Goal: Use online tool/utility: Utilize a website feature to perform a specific function

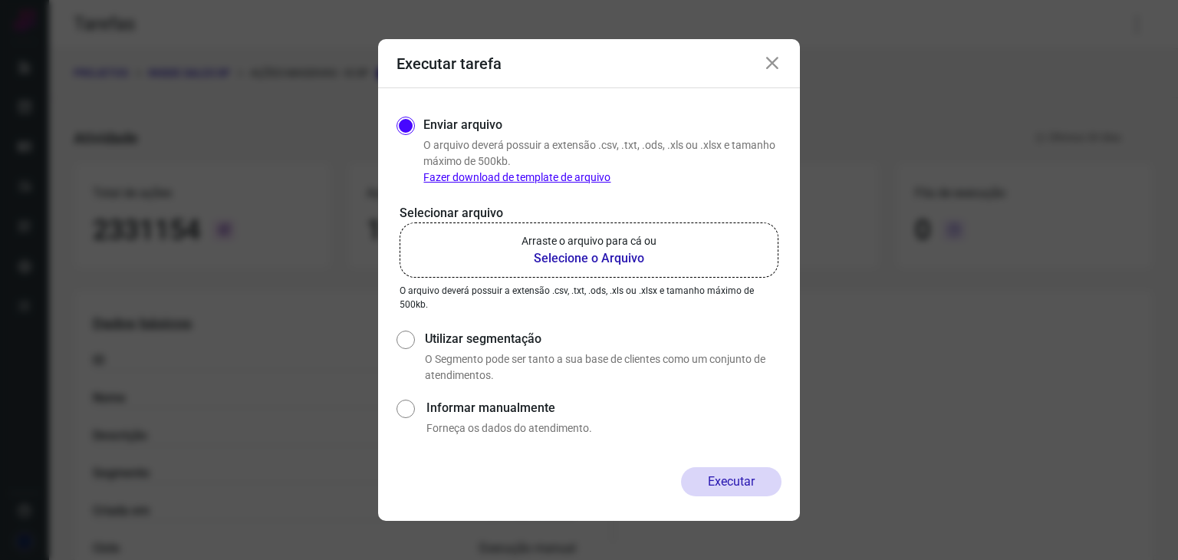
click at [771, 59] on icon at bounding box center [772, 63] width 18 height 18
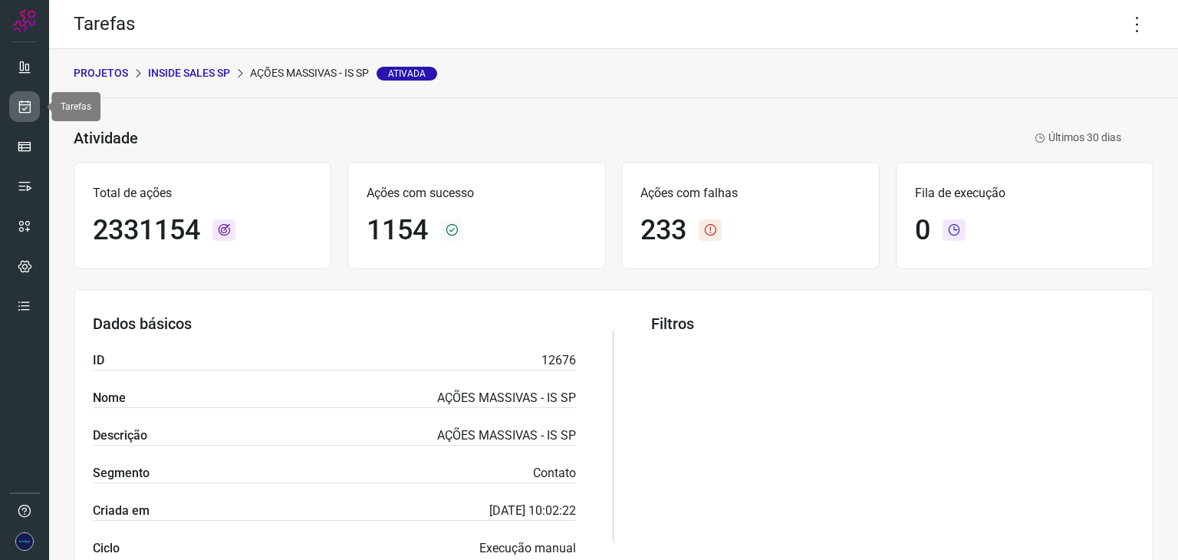
click at [18, 112] on icon at bounding box center [25, 106] width 16 height 15
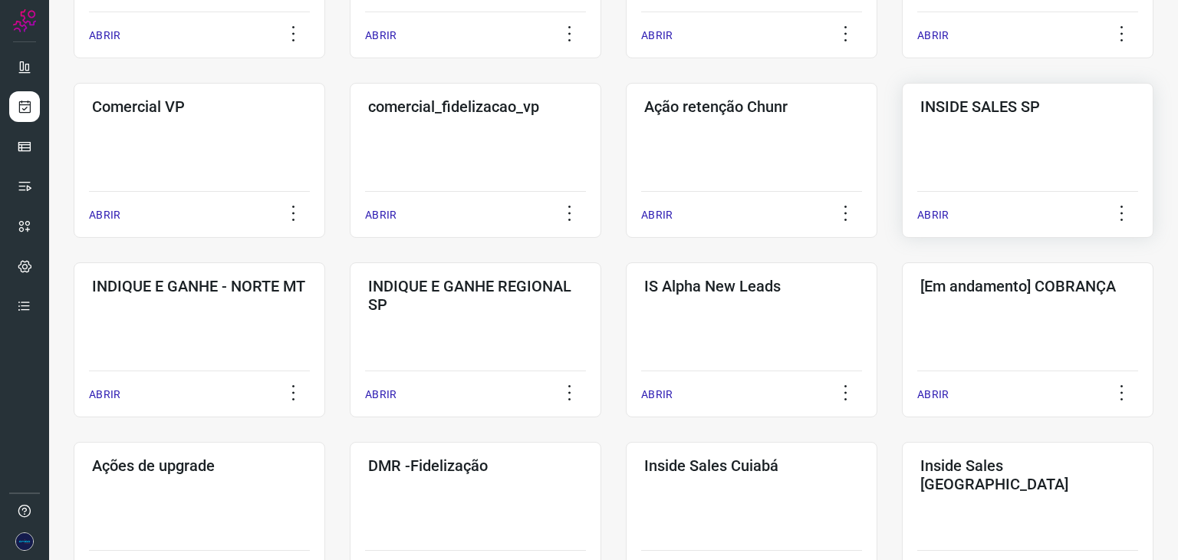
scroll to position [383, 0]
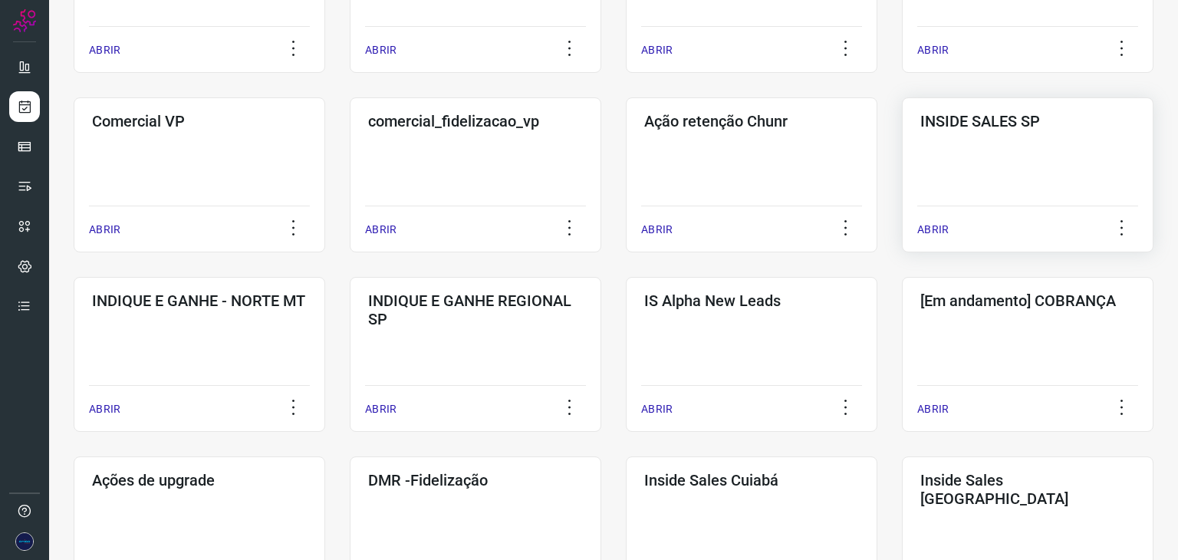
click at [917, 228] on p "ABRIR" at bounding box center [932, 230] width 31 height 16
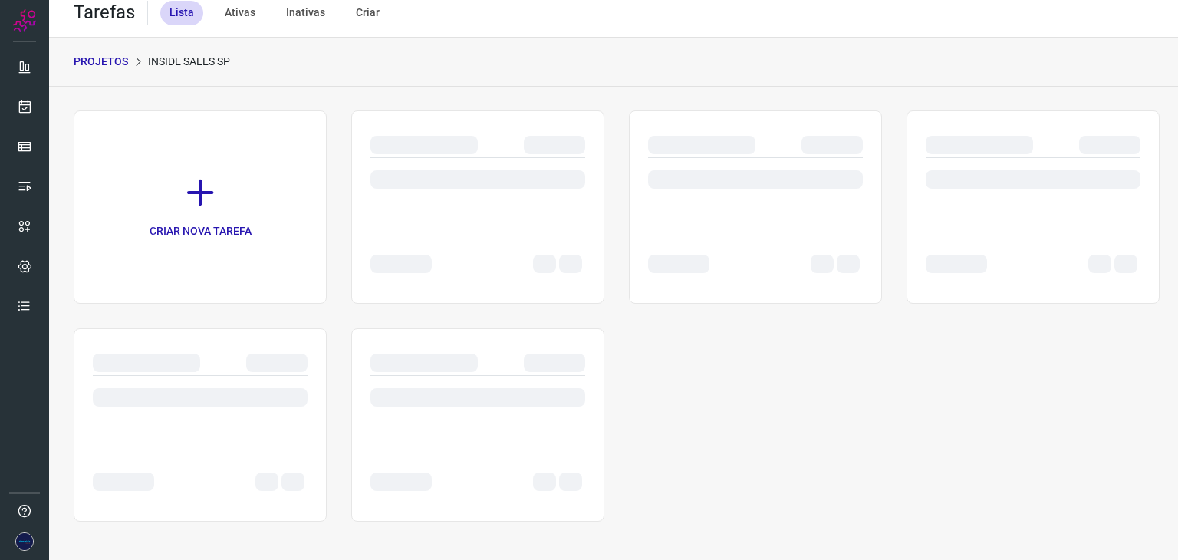
scroll to position [12, 0]
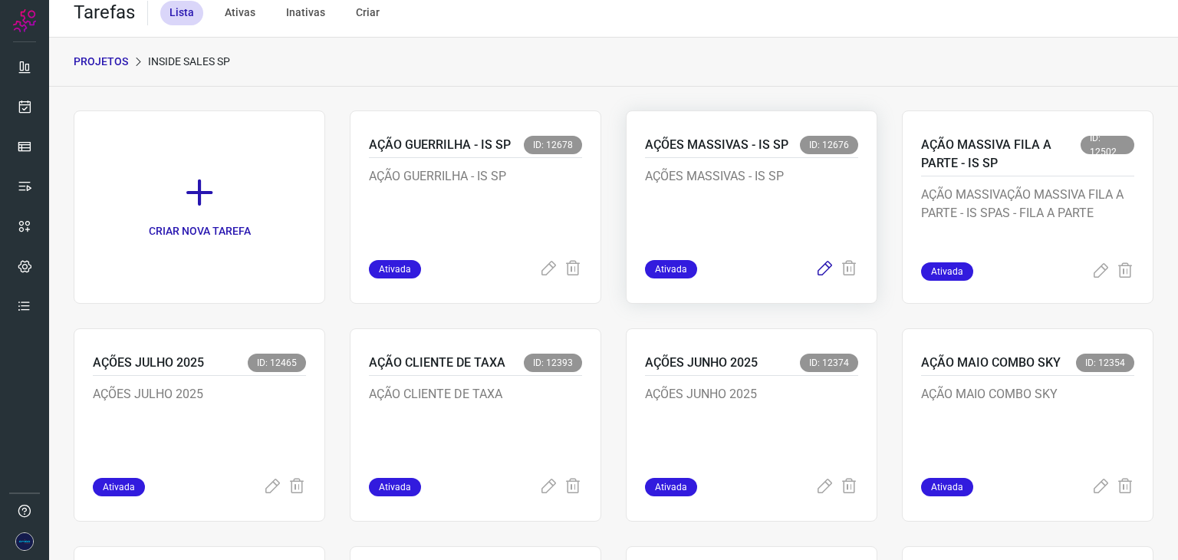
click at [815, 266] on icon at bounding box center [824, 269] width 18 height 18
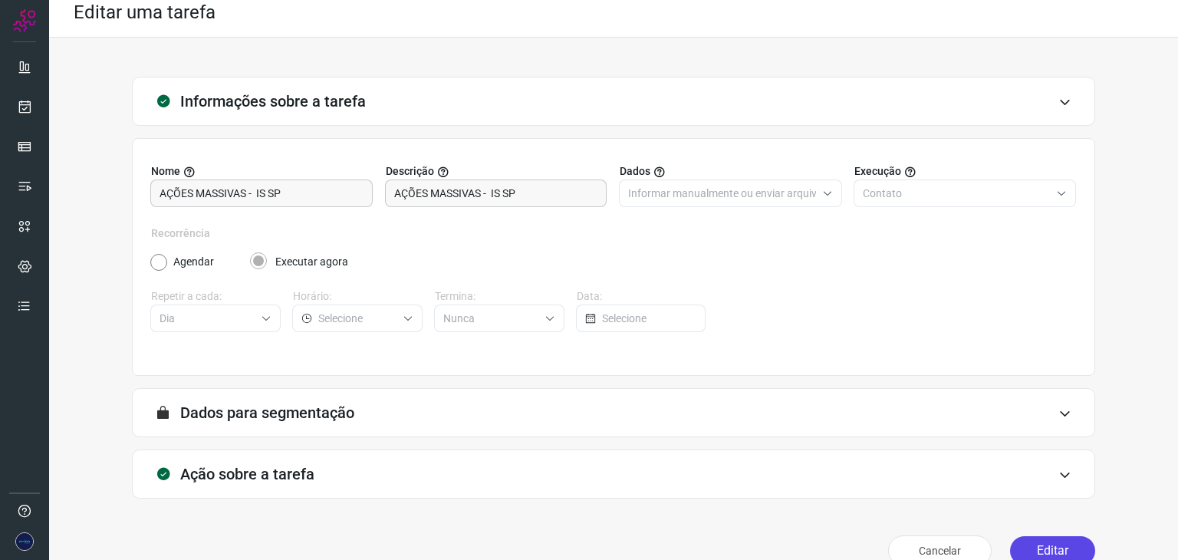
click at [1046, 548] on button "Editar" at bounding box center [1052, 550] width 85 height 29
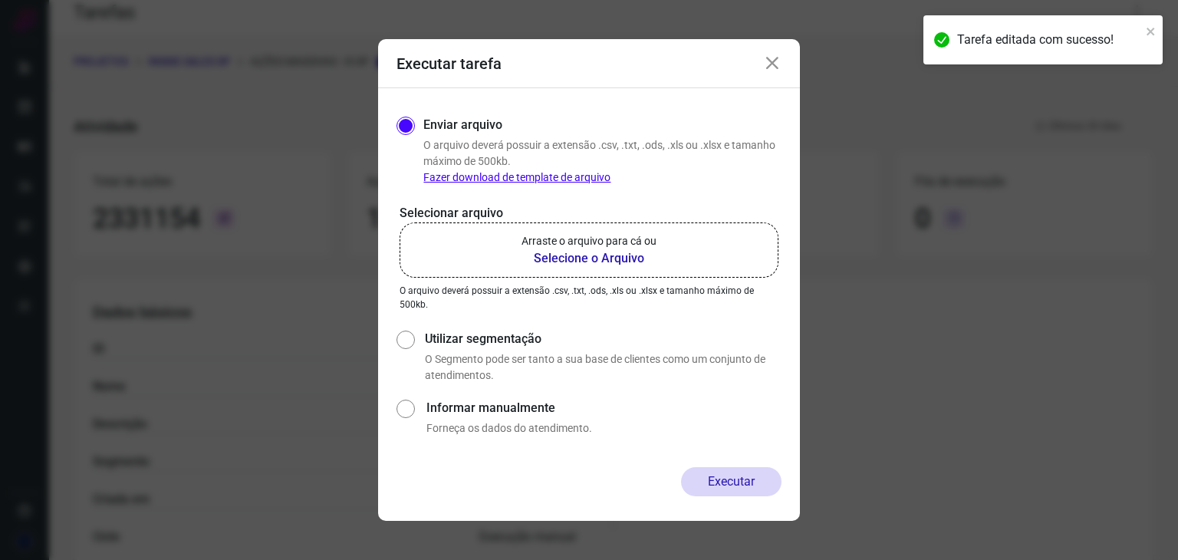
click at [583, 254] on b "Selecione o Arquivo" at bounding box center [588, 258] width 135 height 18
click at [0, 0] on input "Arraste o arquivo para cá ou Selecione o Arquivo" at bounding box center [0, 0] width 0 height 0
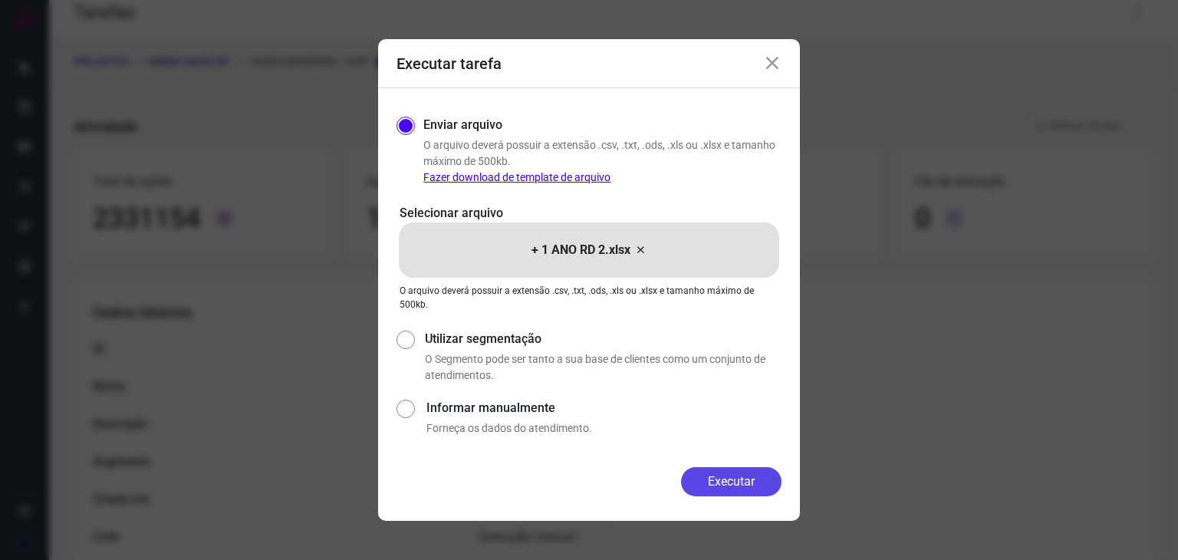
click at [732, 484] on button "Executar" at bounding box center [731, 481] width 100 height 29
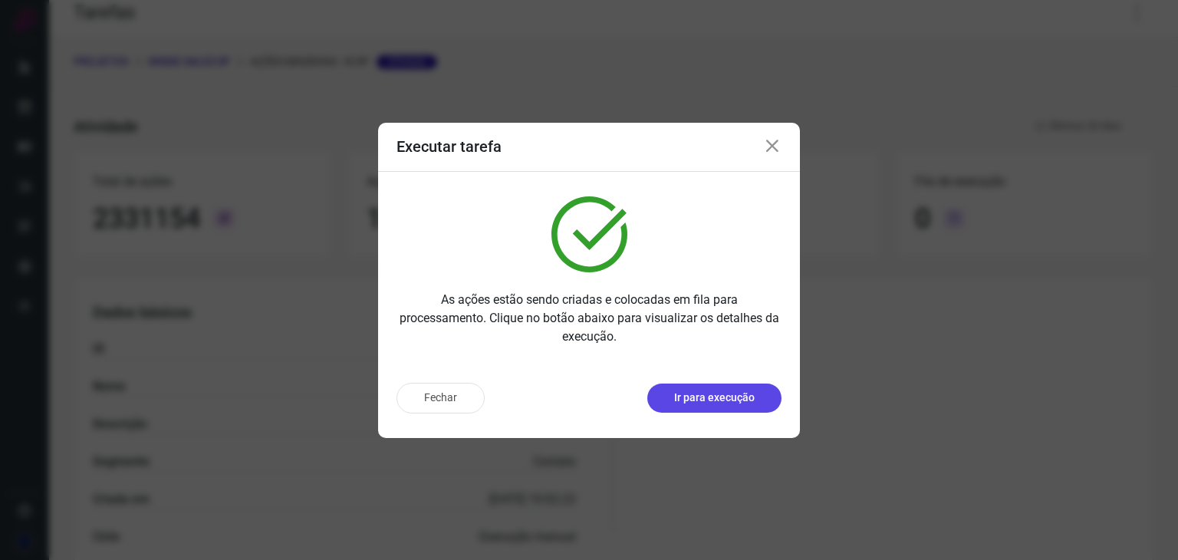
click at [745, 392] on p "Ir para execução" at bounding box center [714, 398] width 81 height 16
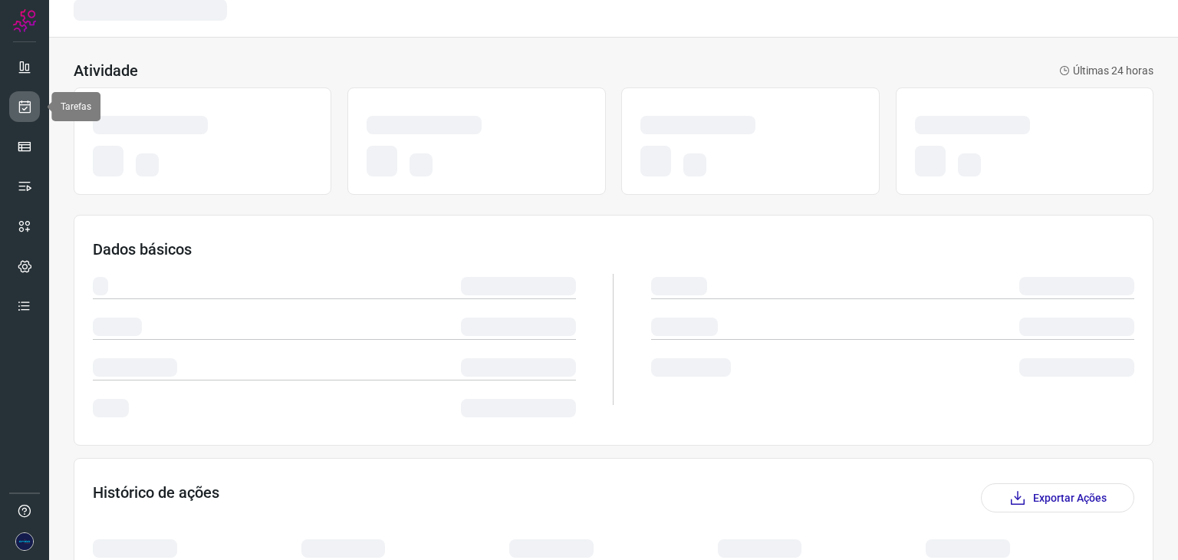
click at [21, 104] on icon at bounding box center [25, 106] width 16 height 15
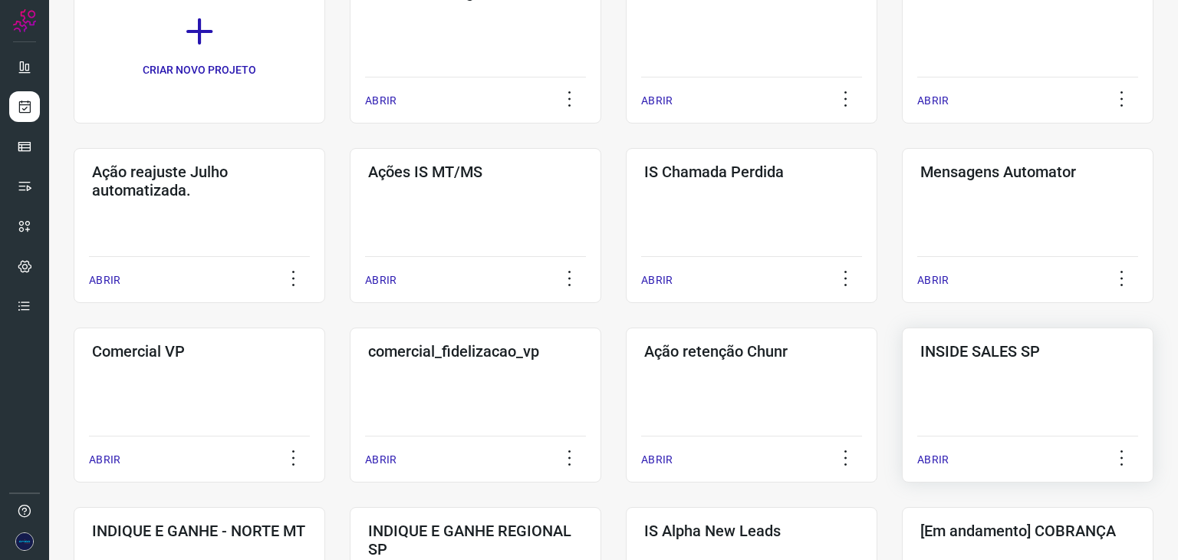
click at [932, 455] on p "ABRIR" at bounding box center [932, 460] width 31 height 16
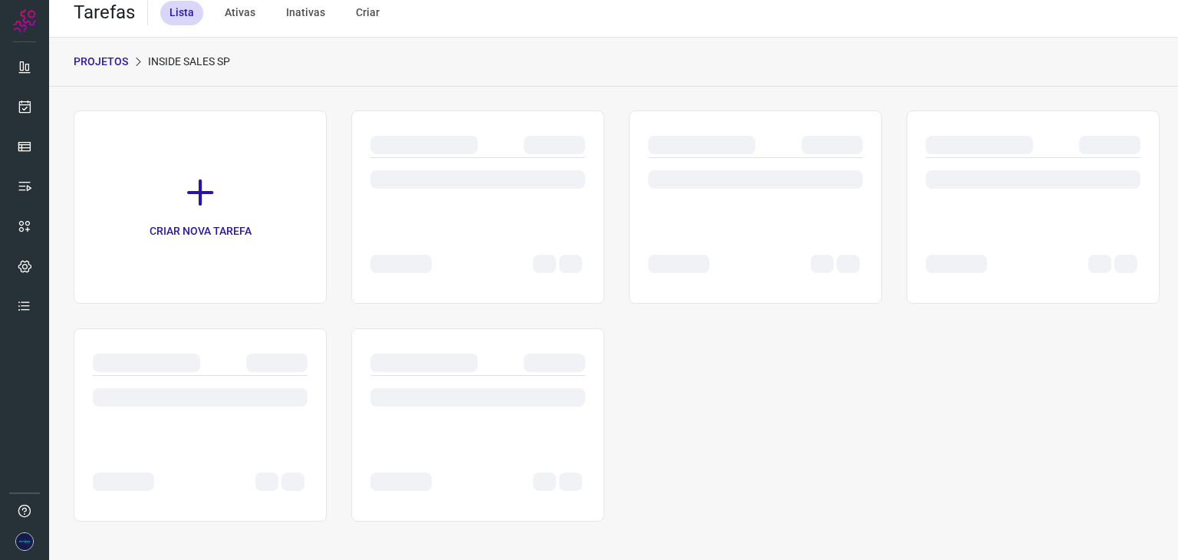
scroll to position [12, 0]
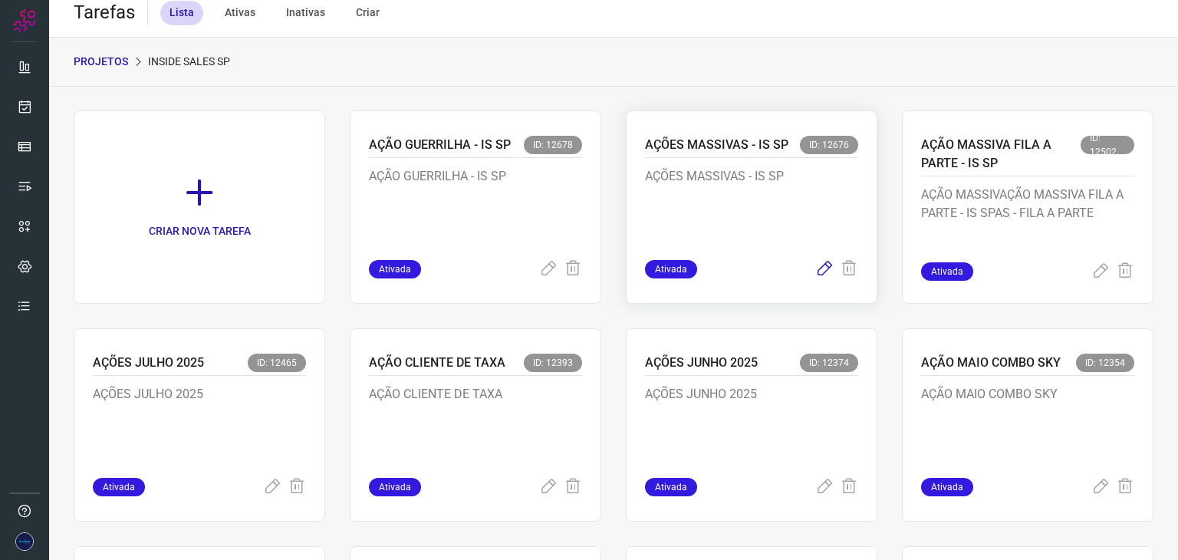
click at [815, 265] on icon at bounding box center [824, 269] width 18 height 18
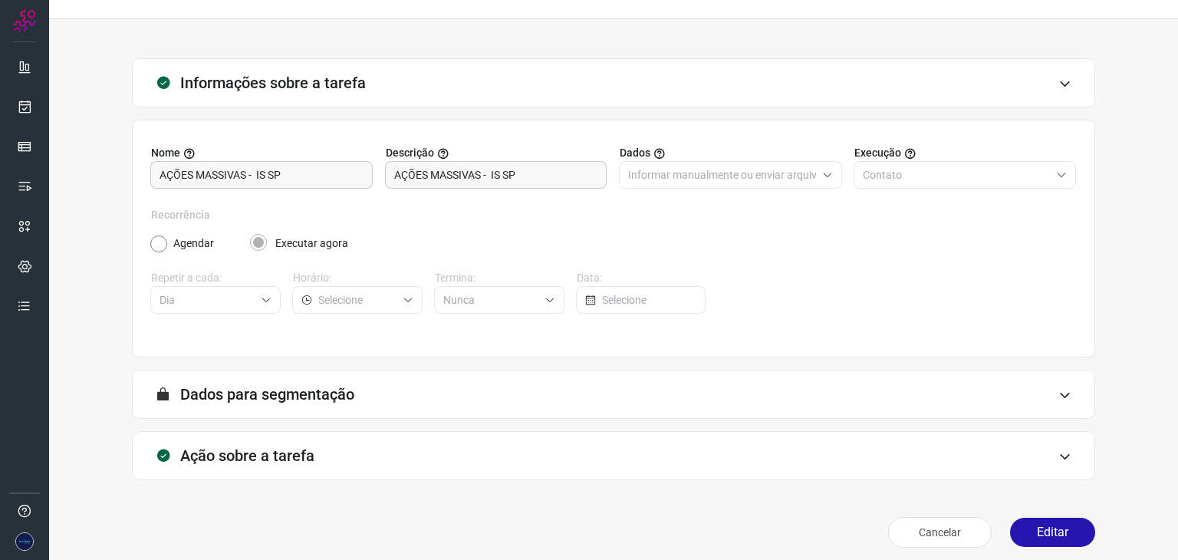
scroll to position [39, 0]
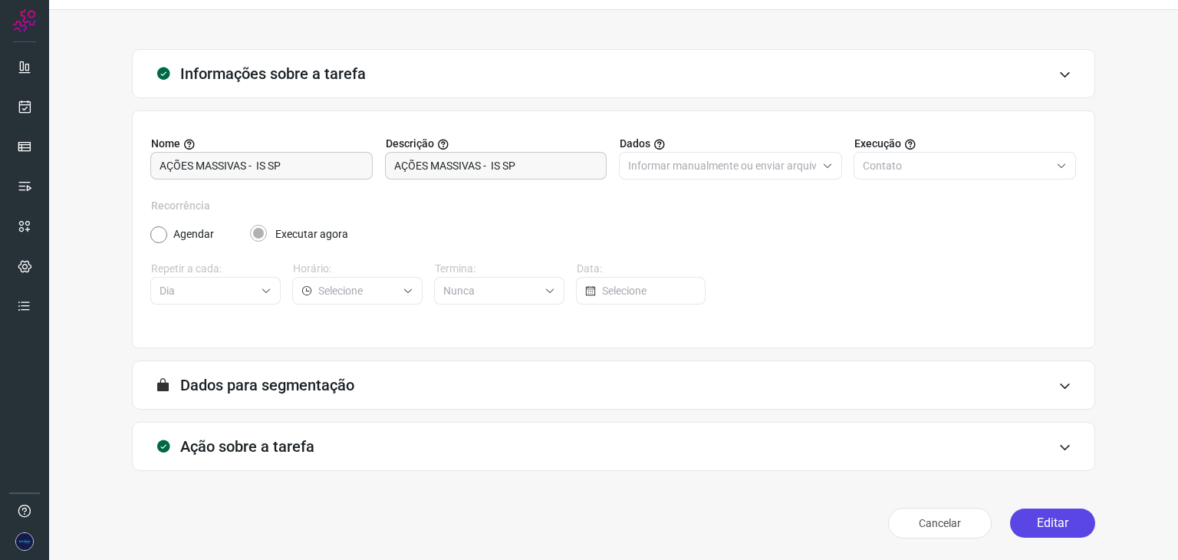
click at [1036, 516] on button "Editar" at bounding box center [1052, 522] width 85 height 29
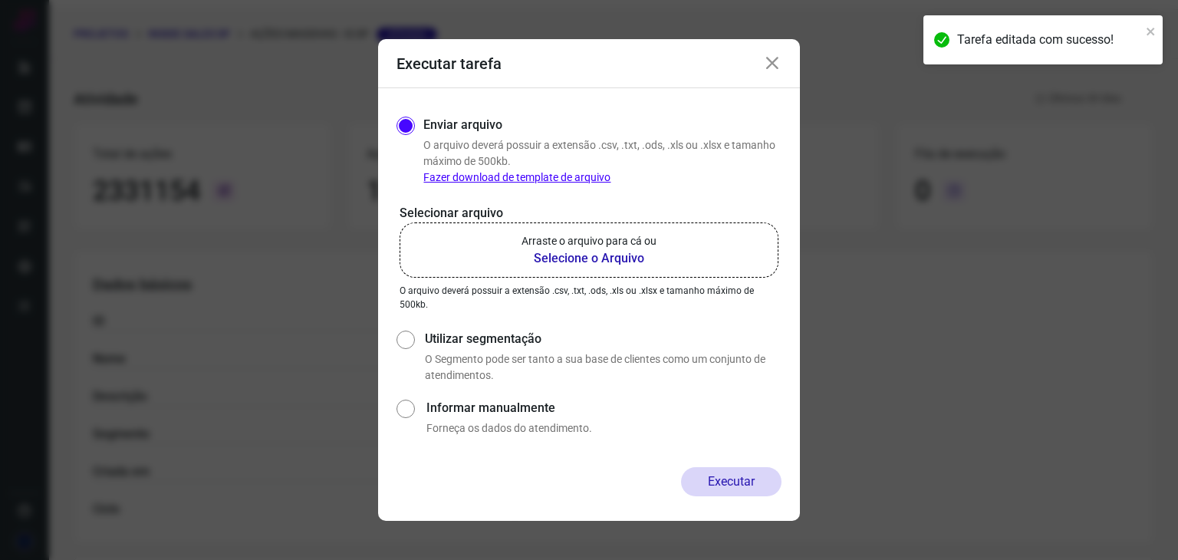
click at [600, 260] on b "Selecione o Arquivo" at bounding box center [588, 258] width 135 height 18
click at [0, 0] on input "Arraste o arquivo para cá ou Selecione o Arquivo" at bounding box center [0, 0] width 0 height 0
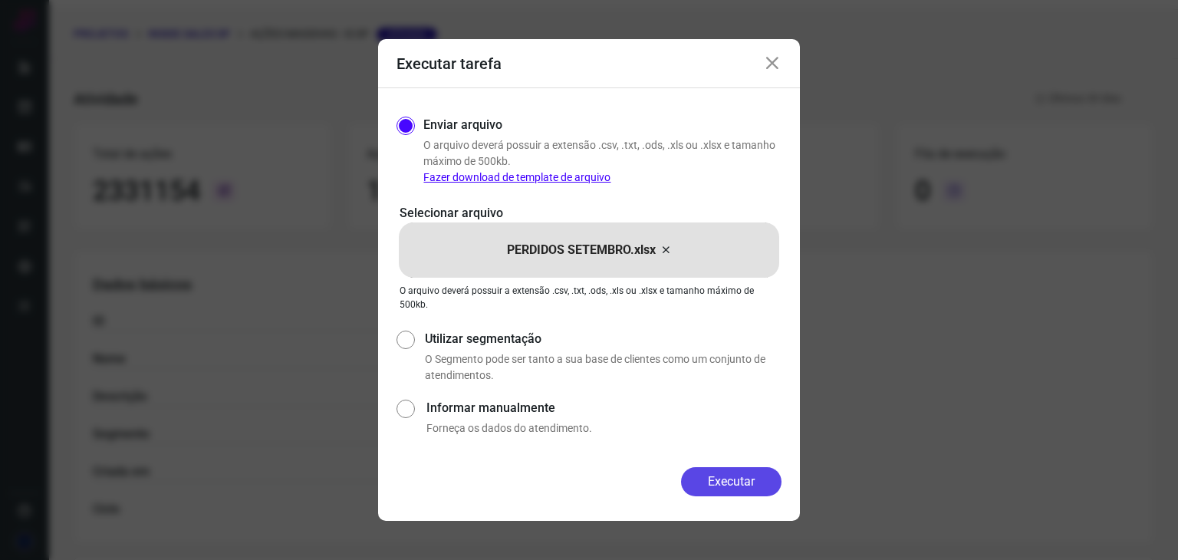
click at [738, 480] on button "Executar" at bounding box center [731, 481] width 100 height 29
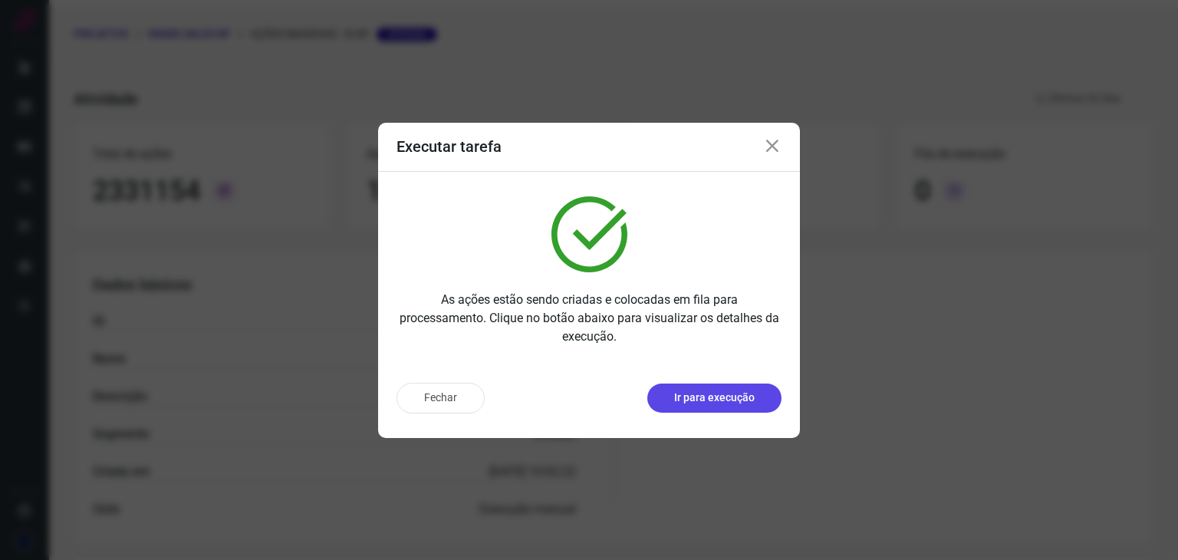
click at [722, 403] on p "Ir para execução" at bounding box center [714, 398] width 81 height 16
